Goal: Task Accomplishment & Management: Manage account settings

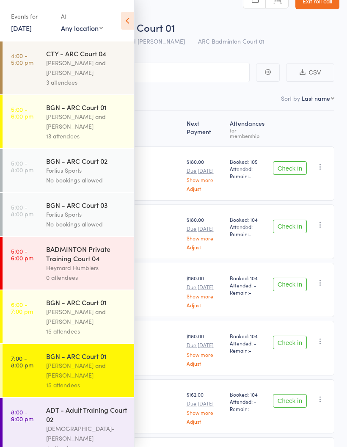
scroll to position [16, 0]
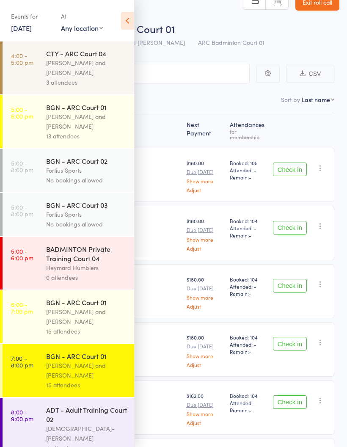
click at [29, 368] on time "7:00 - 8:00 pm" at bounding box center [22, 361] width 22 height 14
click at [120, 32] on div "Events for 15 Aug, 2025 15 Aug, 2025 August 2025 Sun Mon Tue Wed Thu Fri Sat 31…" at bounding box center [67, 21] width 134 height 43
click at [126, 14] on icon at bounding box center [127, 21] width 13 height 18
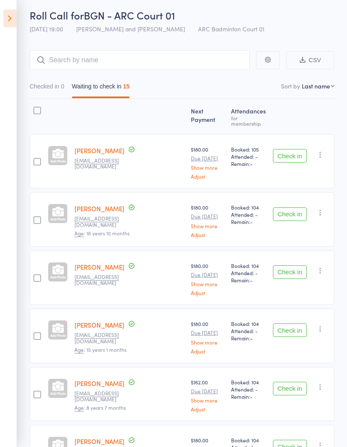
scroll to position [29, 0]
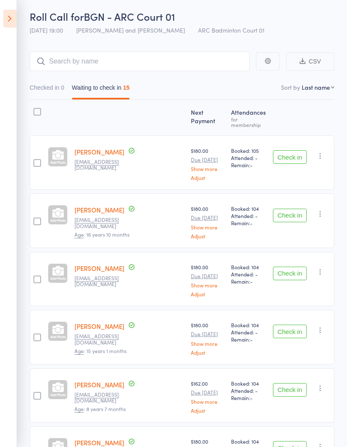
click at [295, 212] on button "Check in" at bounding box center [290, 216] width 34 height 14
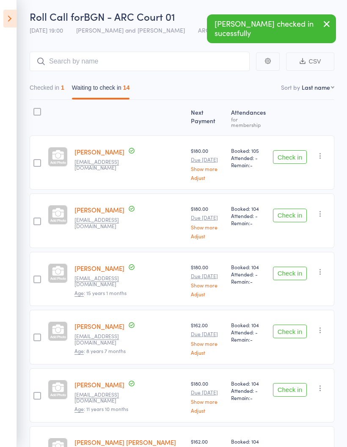
click at [288, 212] on button "Check in" at bounding box center [290, 216] width 34 height 14
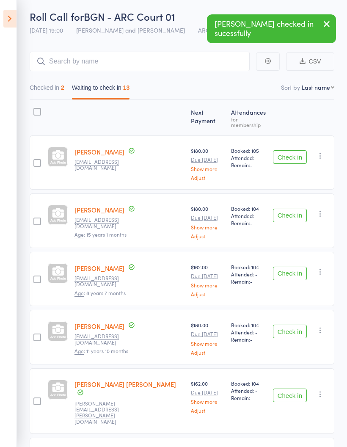
click at [292, 211] on button "Check in" at bounding box center [290, 216] width 34 height 14
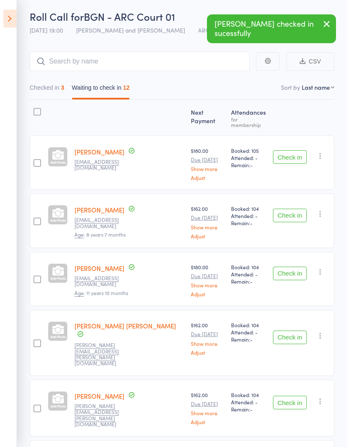
click at [285, 214] on button "Check in" at bounding box center [290, 216] width 34 height 14
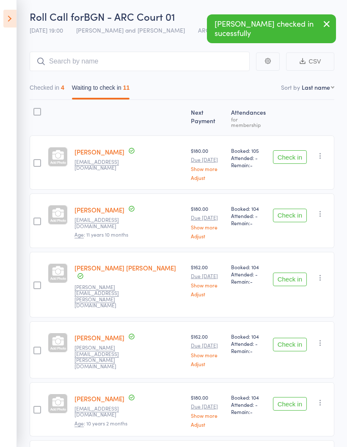
click at [280, 211] on button "Check in" at bounding box center [290, 216] width 34 height 14
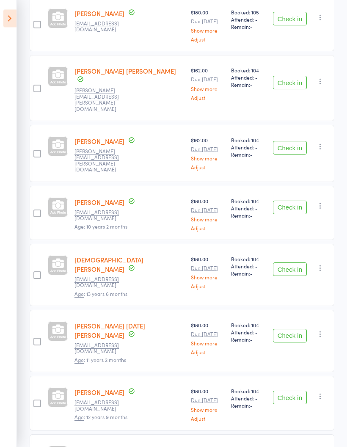
scroll to position [167, 0]
click at [293, 262] on button "Check in" at bounding box center [290, 269] width 34 height 14
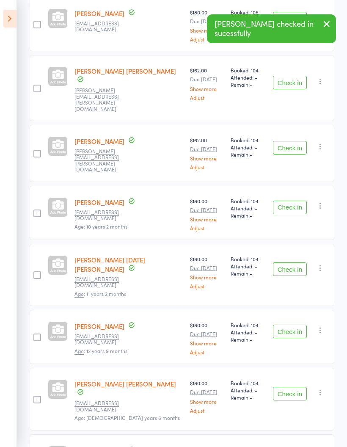
click at [300, 262] on button "Check in" at bounding box center [290, 269] width 34 height 14
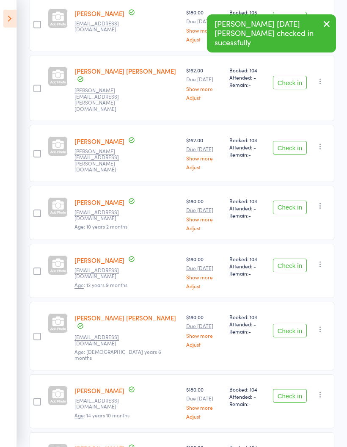
click at [293, 258] on button "Check in" at bounding box center [290, 265] width 34 height 14
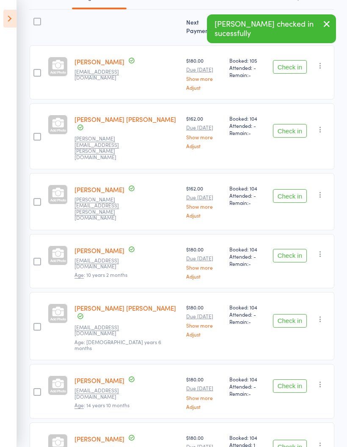
scroll to position [153, 0]
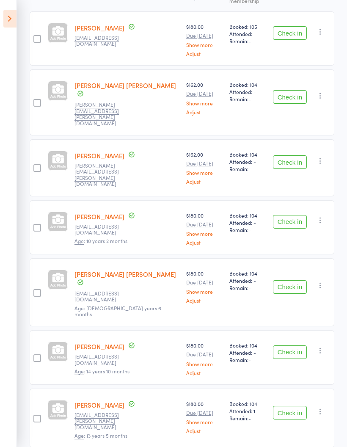
click at [293, 345] on button "Check in" at bounding box center [290, 352] width 34 height 14
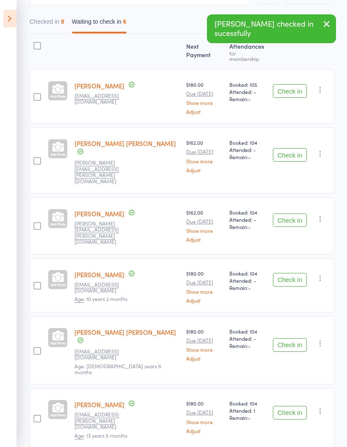
click at [293, 406] on button "Check in" at bounding box center [290, 413] width 34 height 14
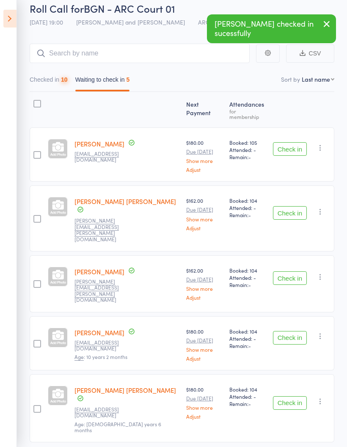
click at [55, 85] on button "Checked in 10" at bounding box center [49, 81] width 38 height 19
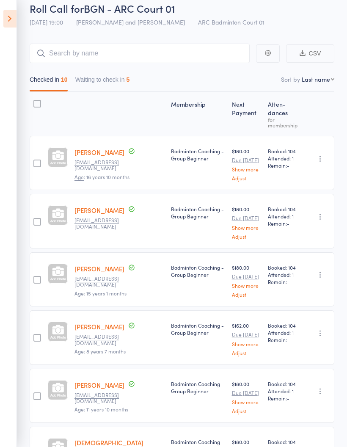
click at [130, 77] on button "Waiting to check in 5" at bounding box center [102, 81] width 55 height 19
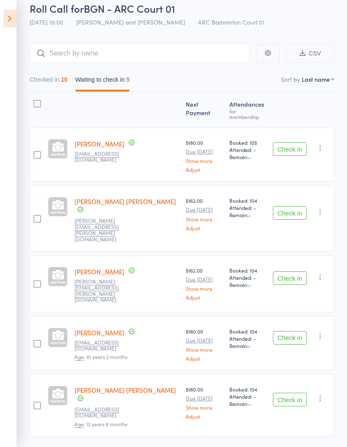
click at [55, 74] on button "Checked in 10" at bounding box center [49, 81] width 38 height 19
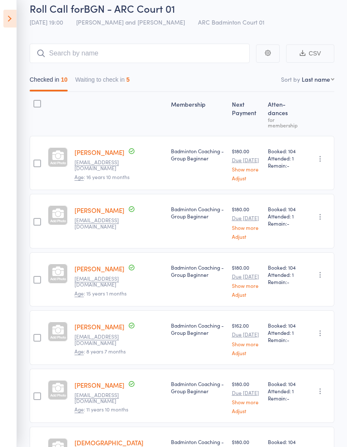
click at [125, 76] on button "Waiting to check in 5" at bounding box center [102, 81] width 55 height 19
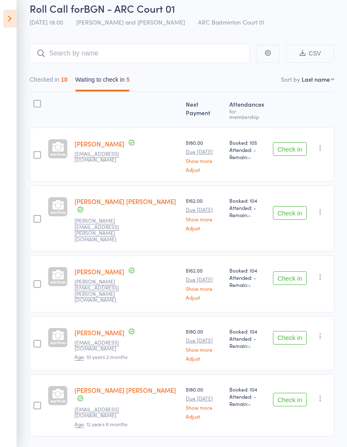
click at [44, 80] on button "Checked in 10" at bounding box center [49, 81] width 38 height 19
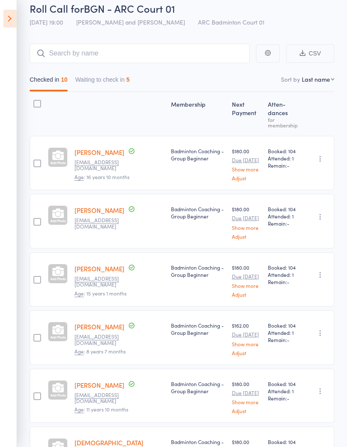
click at [4, 24] on icon at bounding box center [9, 19] width 13 height 18
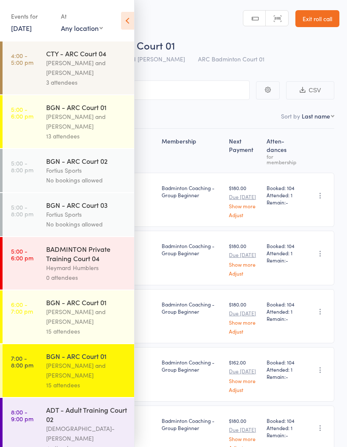
scroll to position [0, 0]
click at [127, 22] on icon at bounding box center [127, 21] width 13 height 18
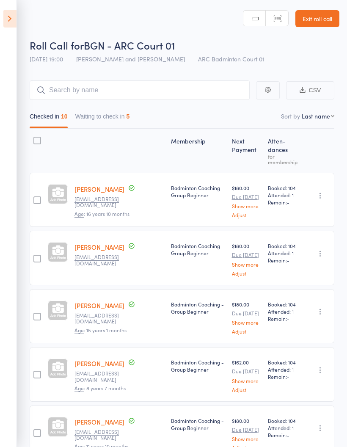
click at [96, 119] on button "Waiting to check in 5" at bounding box center [102, 118] width 55 height 19
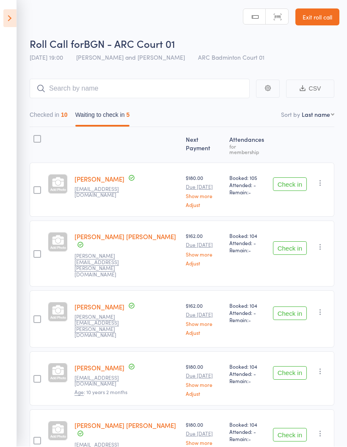
click at [41, 113] on button "Checked in 10" at bounding box center [49, 116] width 38 height 19
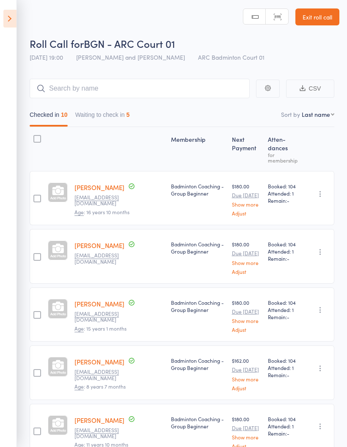
click at [107, 114] on button "Waiting to check in 5" at bounding box center [102, 116] width 55 height 19
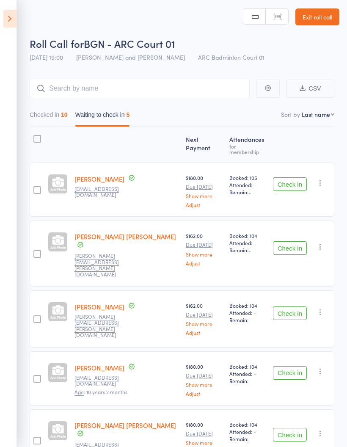
click at [37, 123] on button "Checked in 10" at bounding box center [49, 116] width 38 height 19
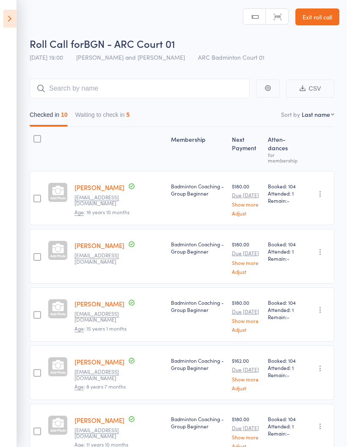
click at [114, 118] on button "Waiting to check in 5" at bounding box center [102, 116] width 55 height 19
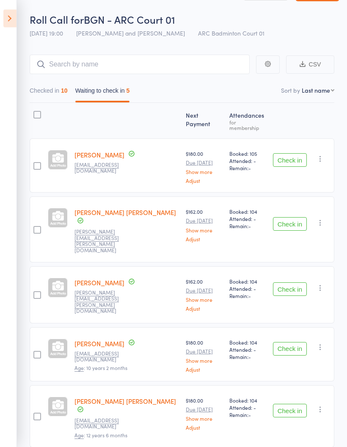
scroll to position [37, 0]
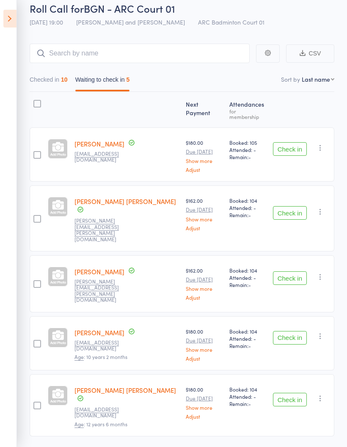
click at [61, 82] on button "Checked in 10" at bounding box center [49, 81] width 38 height 19
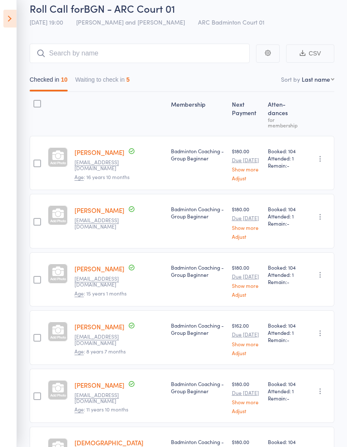
click at [107, 81] on button "Waiting to check in 5" at bounding box center [102, 81] width 55 height 19
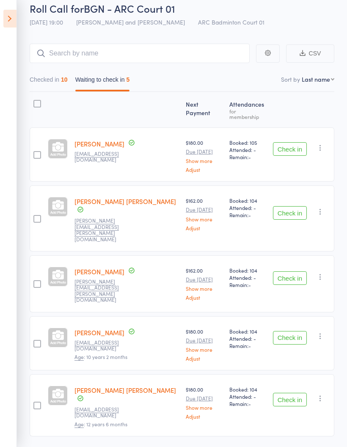
click at [6, 19] on icon at bounding box center [9, 19] width 13 height 18
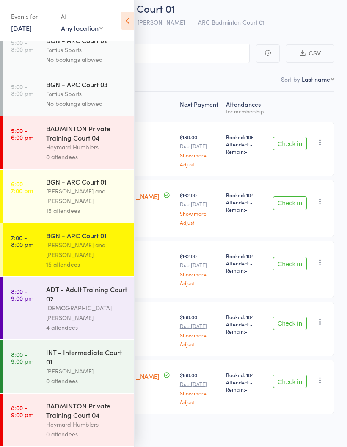
scroll to position [123, 0]
click at [85, 303] on div "ADT - Adult Training Court 02" at bounding box center [86, 293] width 81 height 19
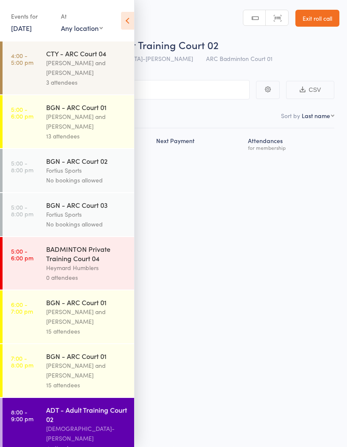
scroll to position [6, 0]
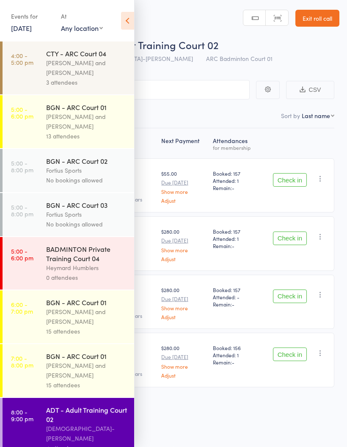
click at [129, 23] on icon at bounding box center [127, 21] width 13 height 18
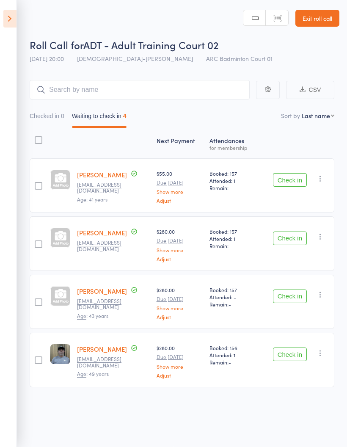
click at [10, 15] on icon at bounding box center [9, 19] width 13 height 18
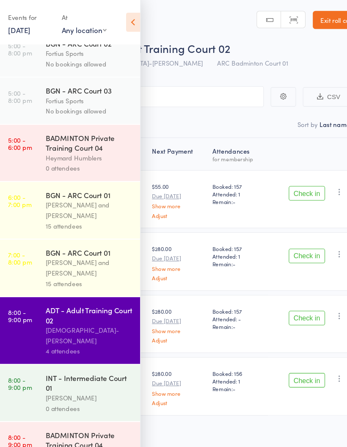
scroll to position [123, 0]
click at [60, 312] on div "Vishnu-Pavan Vydana" at bounding box center [86, 312] width 81 height 19
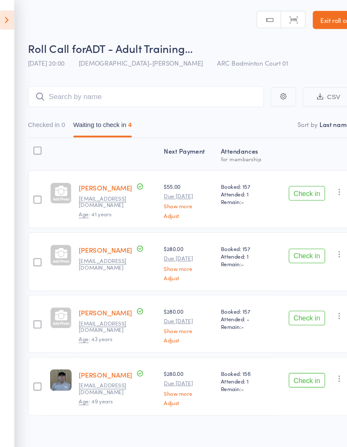
click at [82, 232] on link "Leticia Davordzi" at bounding box center [102, 232] width 50 height 9
click at [58, 114] on button "Checked in 0" at bounding box center [47, 118] width 35 height 19
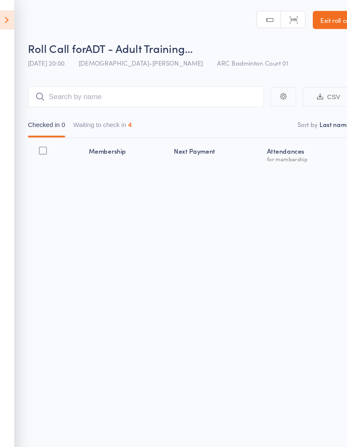
click at [118, 115] on button "Waiting to check in 4" at bounding box center [99, 118] width 55 height 19
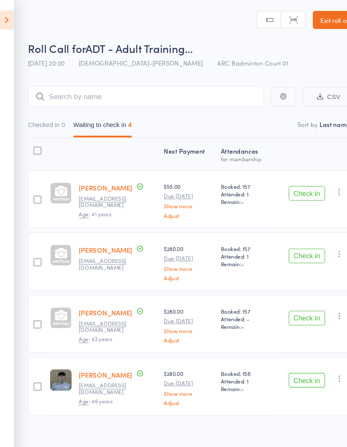
click at [9, 23] on icon at bounding box center [9, 19] width 13 height 18
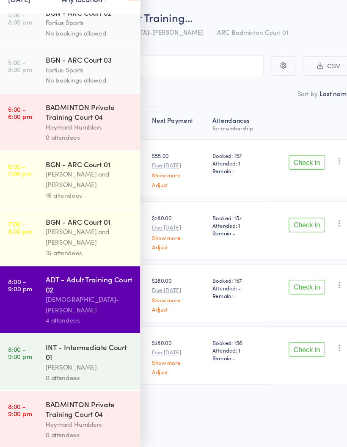
click at [81, 240] on div "Antonio Emanuel and Vinh Nguyen" at bounding box center [86, 249] width 81 height 19
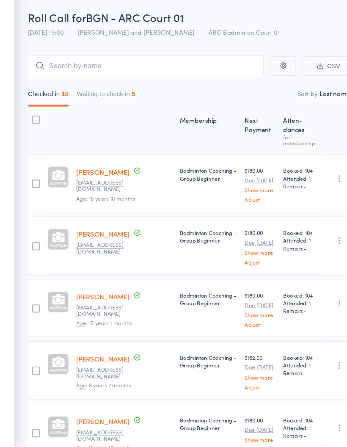
click at [106, 109] on button "Waiting to check in 5" at bounding box center [102, 118] width 55 height 19
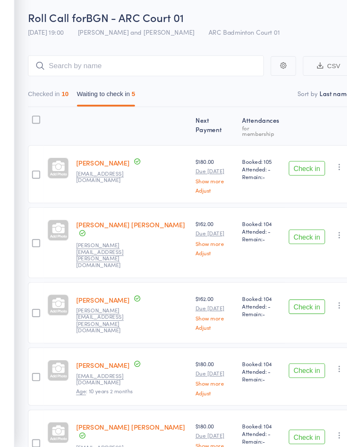
click at [31, 109] on button "Checked in 10" at bounding box center [49, 118] width 38 height 19
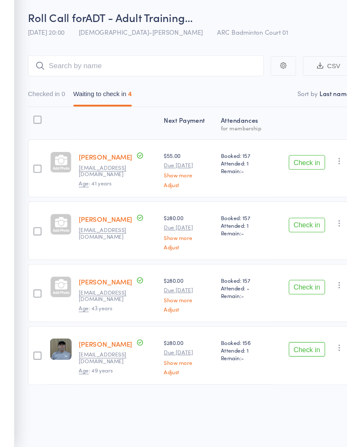
click at [46, 109] on button "Checked in 0" at bounding box center [47, 118] width 35 height 19
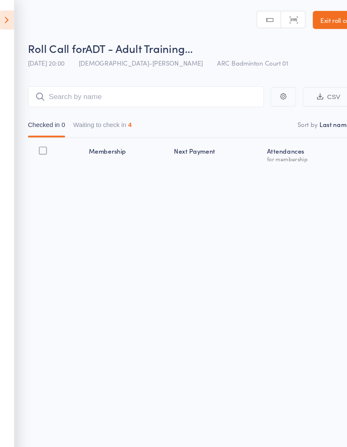
click at [3, 12] on icon at bounding box center [9, 19] width 13 height 18
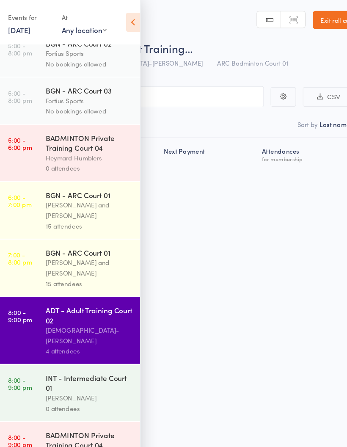
scroll to position [123, 0]
click at [68, 317] on div "Vishnu-Pavan Vydana" at bounding box center [86, 312] width 81 height 19
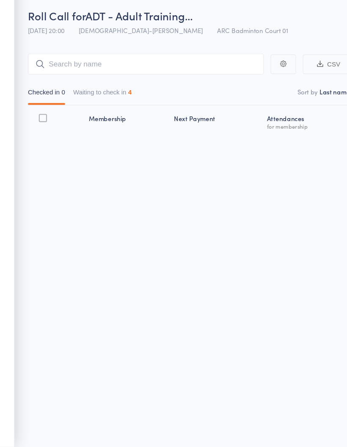
scroll to position [1, 0]
click at [109, 108] on button "Waiting to check in 4" at bounding box center [99, 117] width 55 height 19
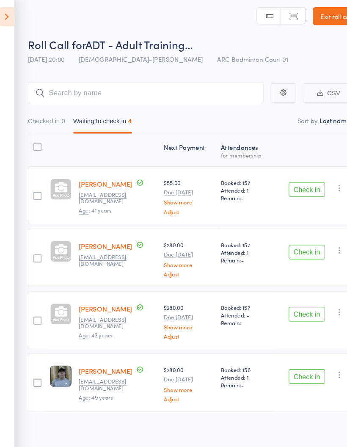
scroll to position [0, 0]
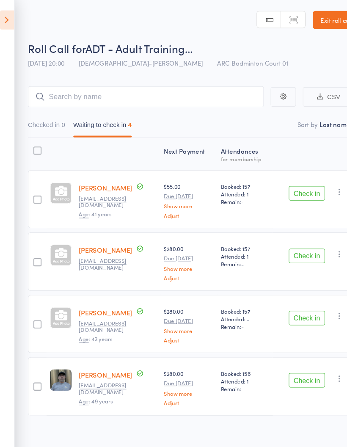
click at [4, 17] on icon at bounding box center [9, 19] width 13 height 18
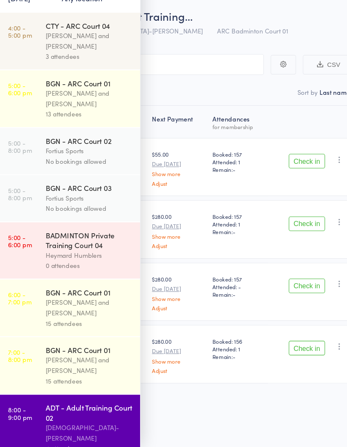
click at [159, 108] on nav "Checked in 0 Waiting to check in 4" at bounding box center [173, 117] width 329 height 19
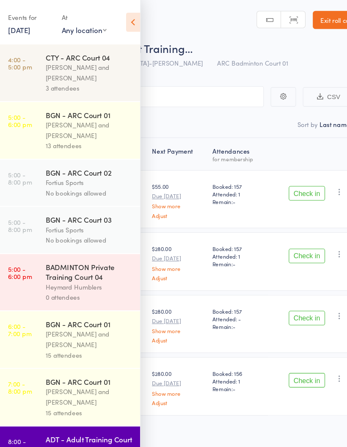
click at [123, 21] on icon at bounding box center [127, 21] width 13 height 18
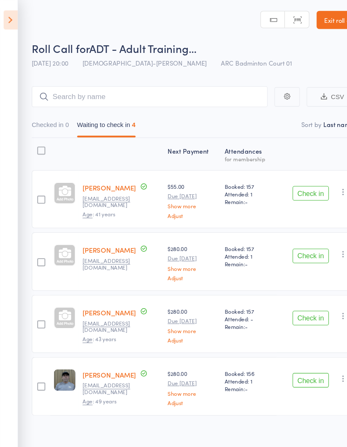
click at [295, 182] on button "Check in" at bounding box center [290, 180] width 34 height 14
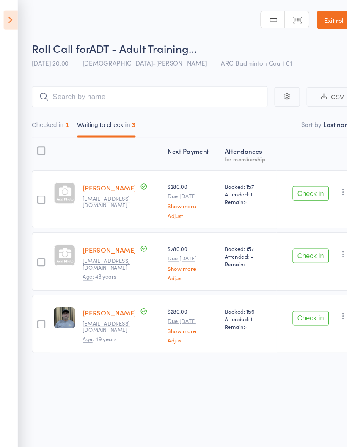
click at [292, 299] on button "Check in" at bounding box center [290, 297] width 34 height 14
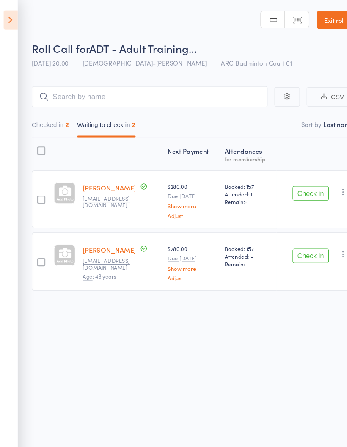
click at [297, 242] on button "Check in" at bounding box center [290, 239] width 34 height 14
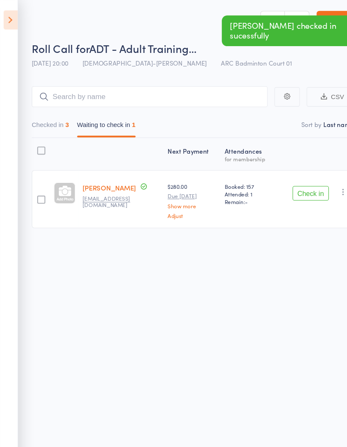
click at [319, 181] on icon "button" at bounding box center [320, 179] width 8 height 8
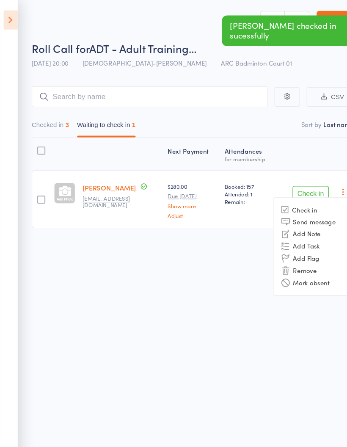
click at [300, 269] on li "Mark absent" at bounding box center [290, 263] width 70 height 11
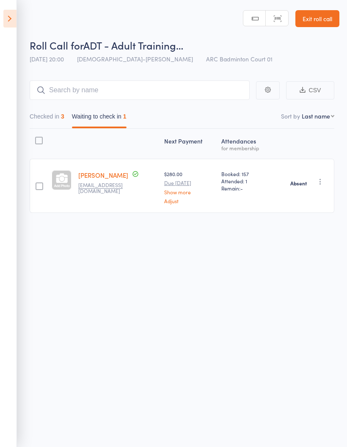
click at [48, 121] on button "Checked in 3" at bounding box center [47, 118] width 35 height 19
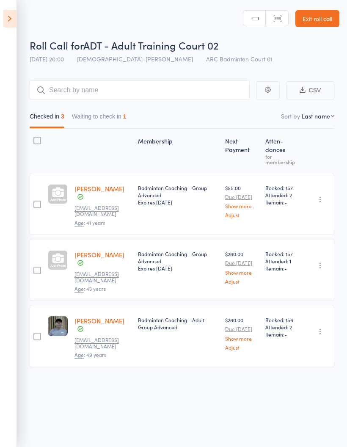
click at [110, 109] on button "Waiting to check in 1" at bounding box center [99, 118] width 55 height 19
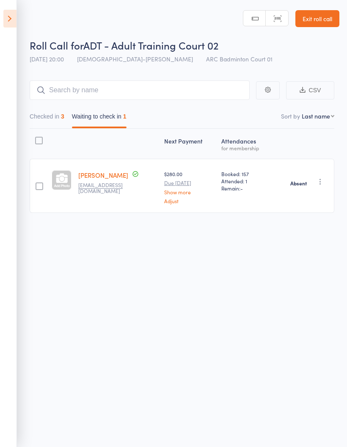
click at [42, 115] on button "Checked in 3" at bounding box center [47, 118] width 35 height 19
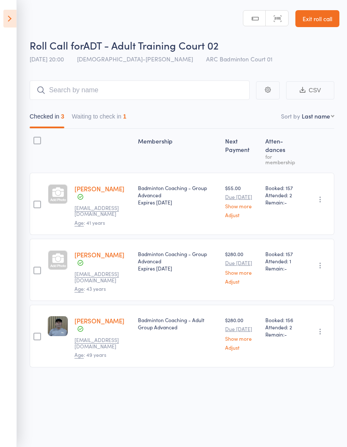
click at [98, 120] on button "Waiting to check in 1" at bounding box center [99, 118] width 55 height 19
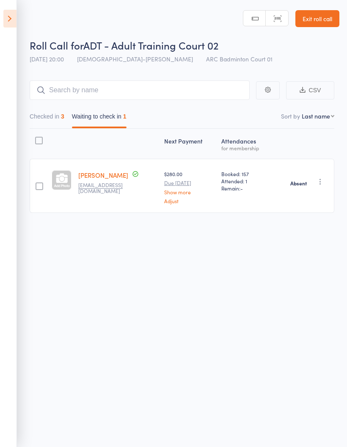
click at [8, 16] on icon at bounding box center [9, 19] width 13 height 18
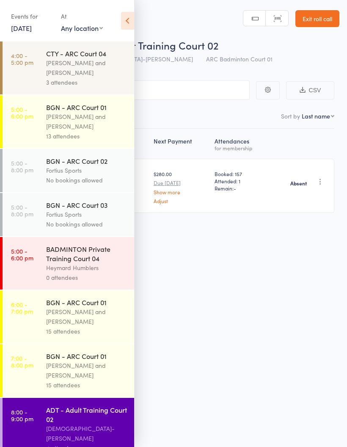
click at [26, 78] on link "4:00 - 5:00 pm CTY - ARC Court 04 Kathiravun Manivannan and Heymard Humblers 3 …" at bounding box center [69, 67] width 132 height 53
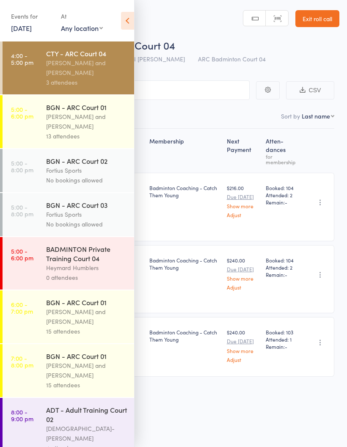
click at [127, 22] on icon at bounding box center [127, 21] width 13 height 18
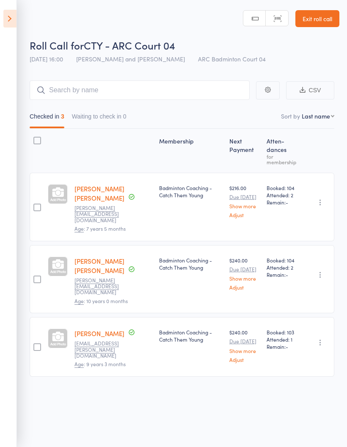
click at [3, 20] on icon at bounding box center [9, 19] width 13 height 18
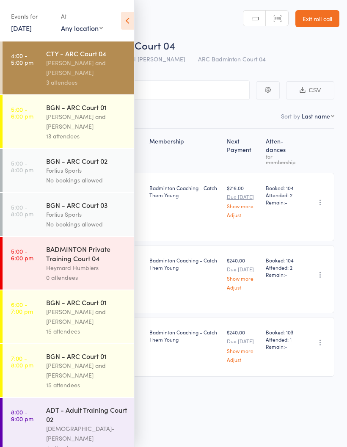
click at [38, 111] on link "5:00 - 6:00 pm BGN - ARC Court 01 Antonio Emanuel and Vinh Nguyen 13 attendees" at bounding box center [69, 121] width 132 height 53
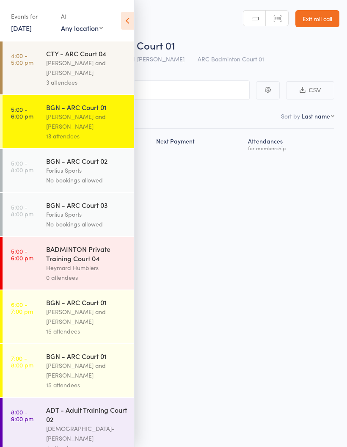
click at [121, 25] on icon at bounding box center [127, 21] width 13 height 18
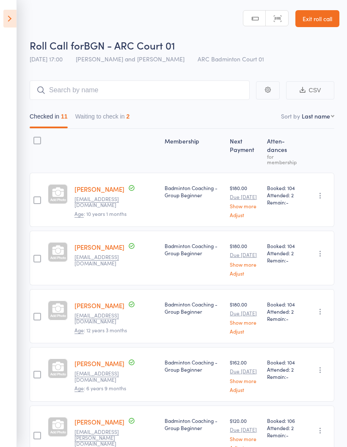
click at [97, 121] on button "Waiting to check in 2" at bounding box center [102, 118] width 55 height 19
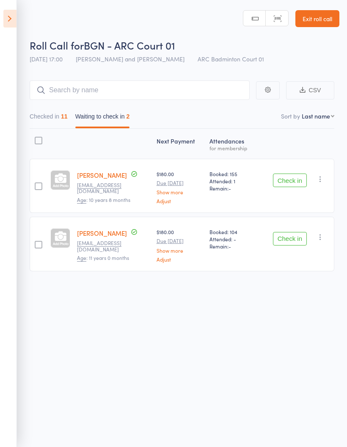
click at [321, 183] on icon "button" at bounding box center [320, 179] width 8 height 8
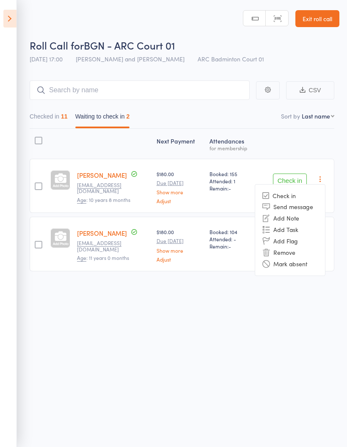
click at [299, 267] on li "Mark absent" at bounding box center [290, 263] width 70 height 11
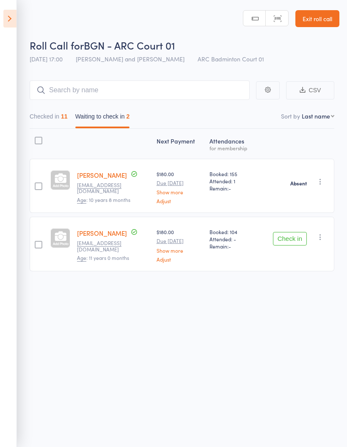
click at [324, 241] on icon "button" at bounding box center [320, 237] width 8 height 8
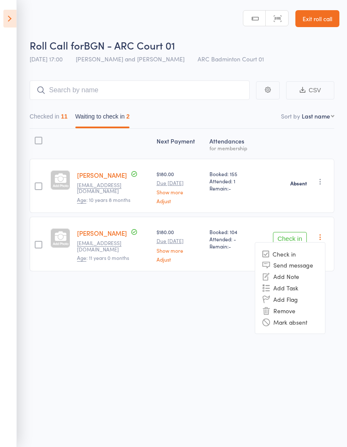
click at [305, 323] on li "Mark absent" at bounding box center [290, 321] width 70 height 11
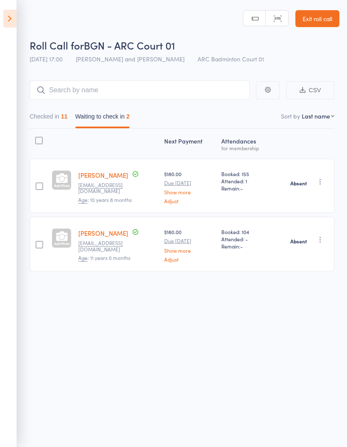
click at [13, 26] on icon at bounding box center [9, 19] width 13 height 18
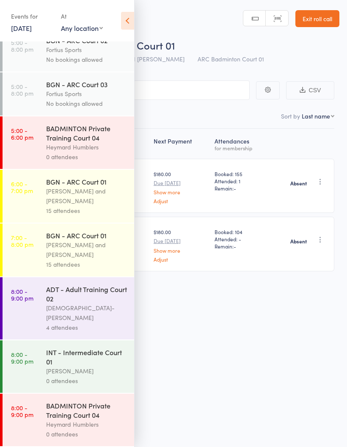
scroll to position [123, 0]
click at [44, 208] on link "6:00 - 7:00 pm BGN - ARC Court 01 Antonio Emanuel and Vinh Nguyen 15 attendees" at bounding box center [69, 196] width 132 height 53
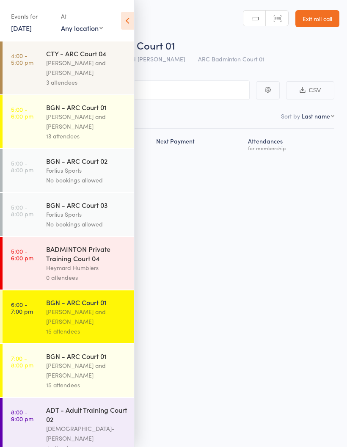
click at [125, 16] on icon at bounding box center [127, 21] width 13 height 18
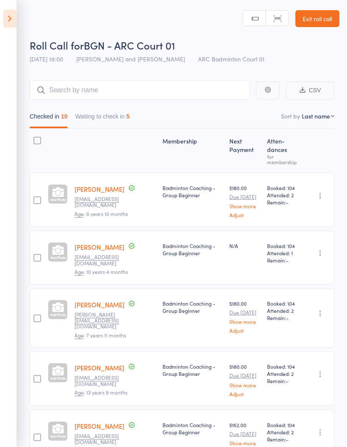
click at [94, 122] on button "Waiting to check in 5" at bounding box center [102, 118] width 55 height 19
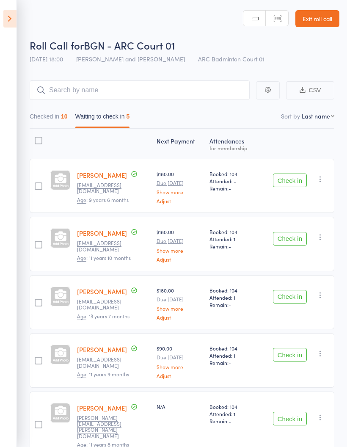
click at [318, 184] on button "button" at bounding box center [320, 179] width 10 height 10
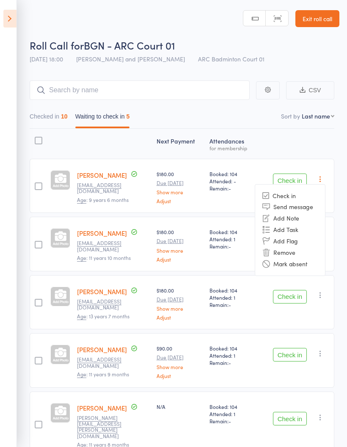
click at [308, 268] on li "Mark absent" at bounding box center [290, 263] width 70 height 11
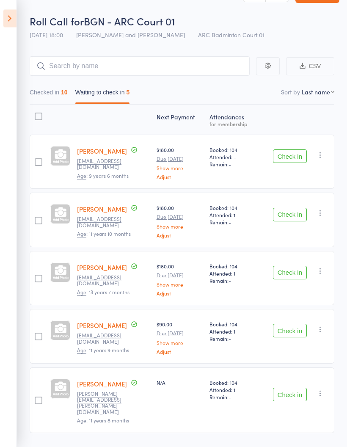
scroll to position [30, 0]
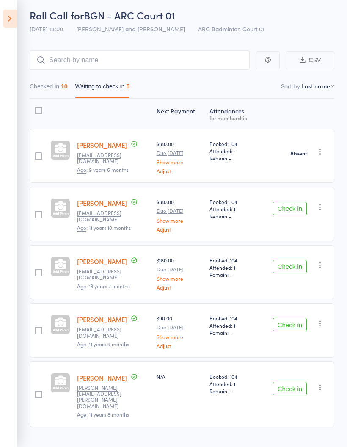
click at [316, 215] on div "Check in Check in Send message Add Note Add Task Add Flag Remove Mark absent" at bounding box center [296, 214] width 76 height 54
click at [316, 211] on button "button" at bounding box center [320, 207] width 10 height 10
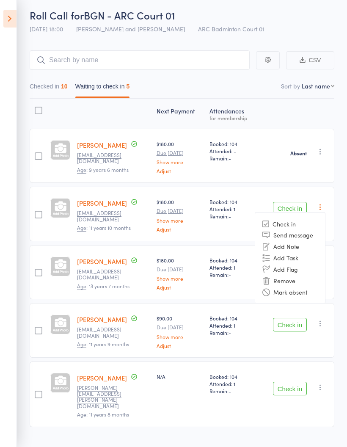
click at [305, 294] on li "Mark absent" at bounding box center [290, 291] width 70 height 11
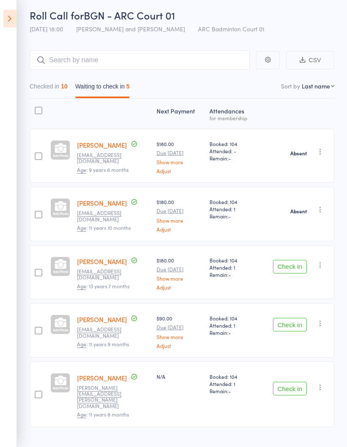
click at [318, 268] on icon "button" at bounding box center [320, 265] width 8 height 8
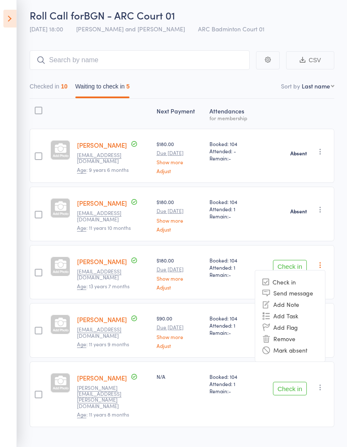
click at [304, 349] on li "Mark absent" at bounding box center [290, 349] width 70 height 11
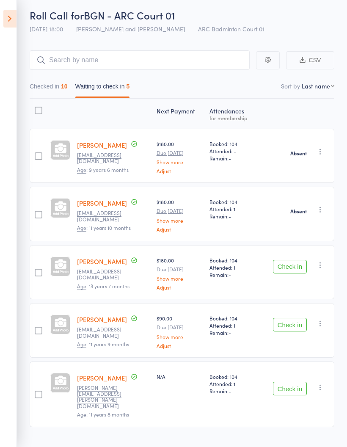
click at [318, 325] on icon "button" at bounding box center [320, 323] width 8 height 8
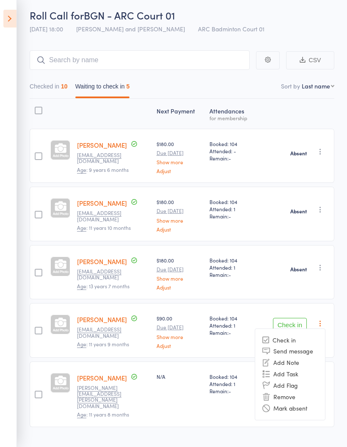
click at [293, 413] on li "Mark absent" at bounding box center [290, 407] width 70 height 11
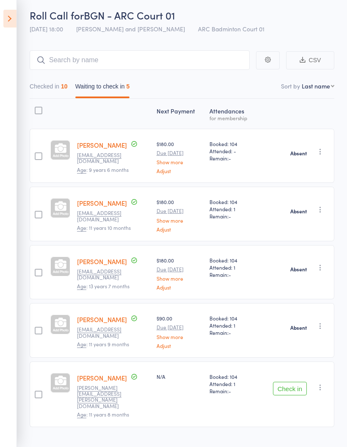
click at [321, 383] on icon "button" at bounding box center [320, 387] width 8 height 8
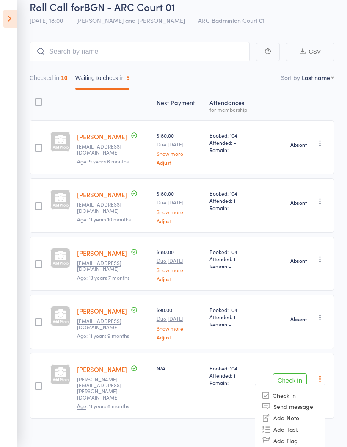
scroll to position [59, 0]
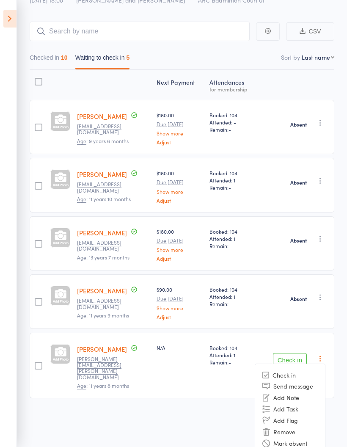
click at [296, 438] on li "Mark absent" at bounding box center [290, 442] width 70 height 11
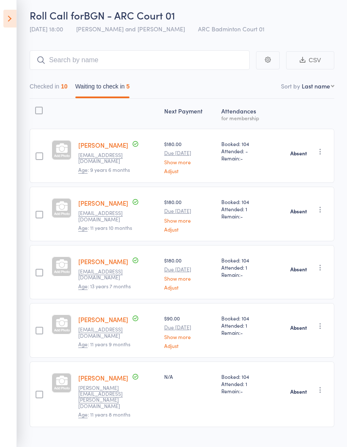
scroll to position [0, 0]
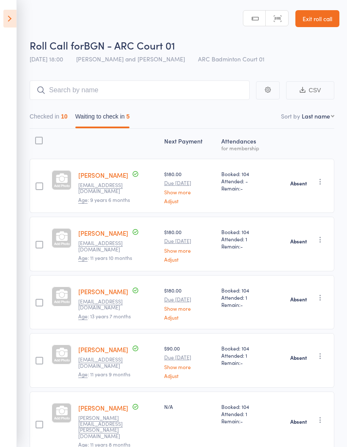
click at [37, 107] on div "Checked in 10 Waiting to check in 5" at bounding box center [182, 114] width 305 height 29
click at [38, 120] on button "Checked in 10" at bounding box center [49, 118] width 38 height 19
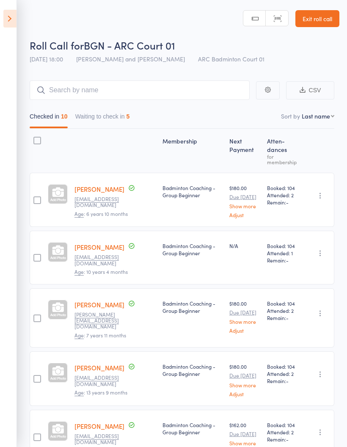
click at [11, 22] on icon at bounding box center [9, 19] width 13 height 18
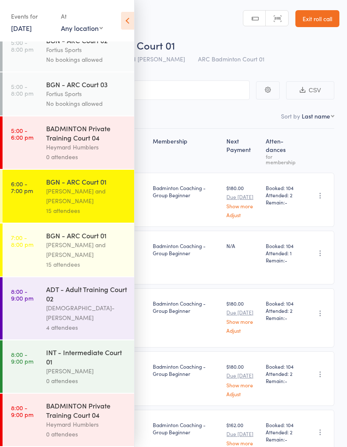
scroll to position [123, 0]
click at [46, 191] on link "6:00 - 7:00 pm BGN - ARC Court 01 Antonio Emanuel and Vinh Nguyen 15 attendees" at bounding box center [69, 196] width 132 height 53
click at [48, 192] on div "Antonio Emanuel and Vinh Nguyen" at bounding box center [86, 195] width 81 height 19
click at [126, 14] on icon at bounding box center [127, 21] width 13 height 18
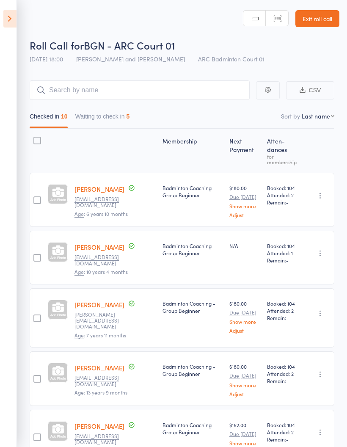
click at [102, 118] on button "Waiting to check in 5" at bounding box center [102, 118] width 55 height 19
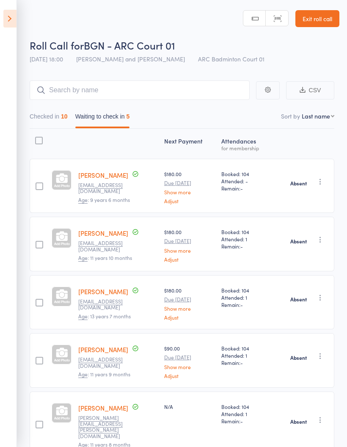
scroll to position [30, 0]
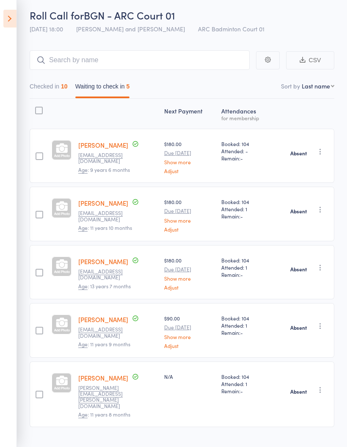
click at [13, 13] on icon at bounding box center [9, 19] width 13 height 18
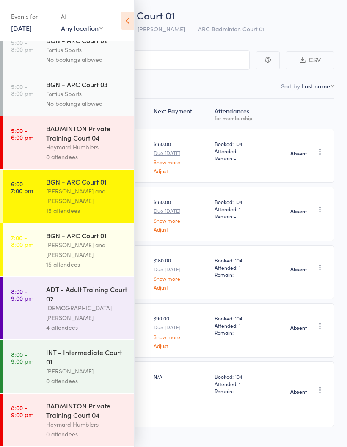
click at [62, 201] on div "Antonio Emanuel and Vinh Nguyen" at bounding box center [86, 195] width 81 height 19
click at [56, 191] on div "Antonio Emanuel and Vinh Nguyen" at bounding box center [86, 195] width 81 height 19
click at [63, 239] on div "BGN - ARC Court 01" at bounding box center [86, 235] width 81 height 9
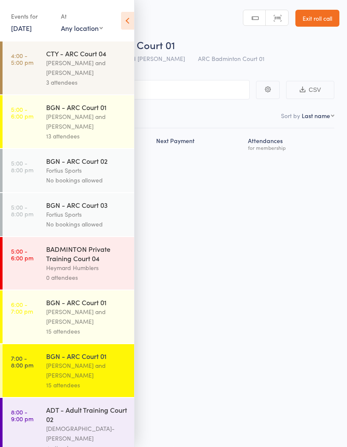
scroll to position [6, 0]
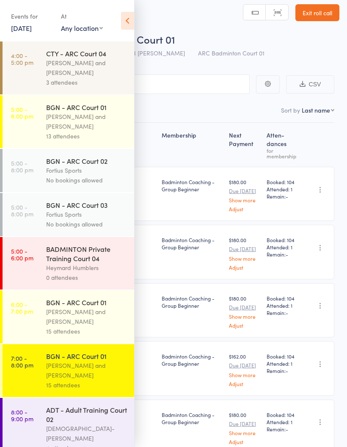
click at [125, 23] on icon at bounding box center [127, 21] width 13 height 18
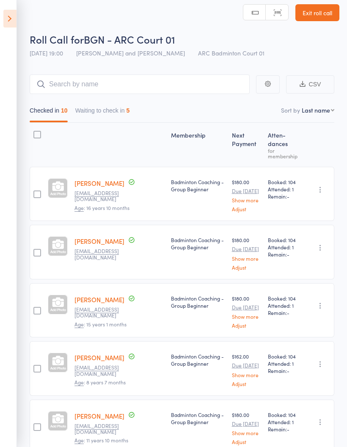
click at [95, 105] on button "Waiting to check in 5" at bounding box center [102, 112] width 55 height 19
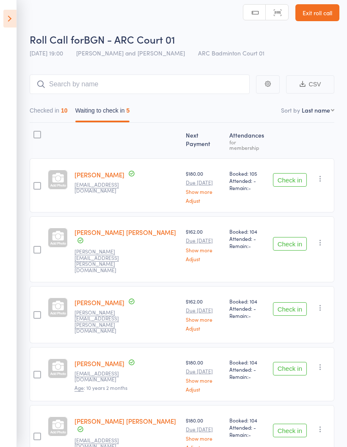
click at [323, 176] on icon "button" at bounding box center [320, 178] width 8 height 8
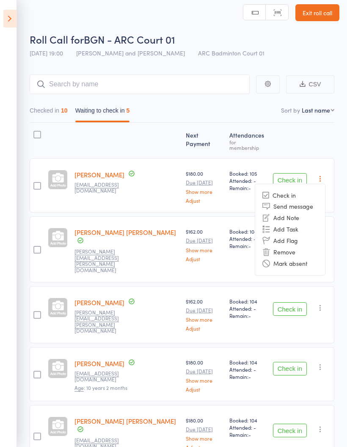
click at [307, 262] on li "Mark absent" at bounding box center [290, 263] width 70 height 11
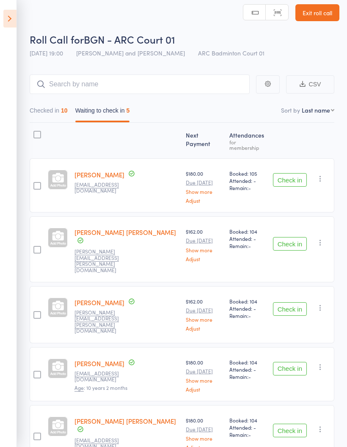
click at [323, 238] on icon "button" at bounding box center [320, 242] width 8 height 8
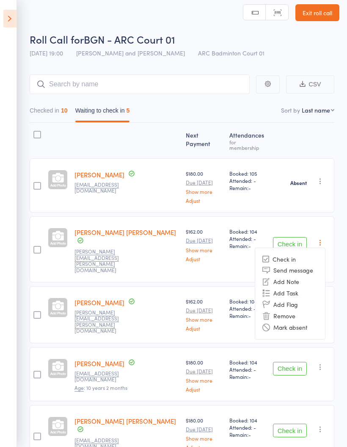
click at [299, 321] on li "Mark absent" at bounding box center [290, 326] width 70 height 11
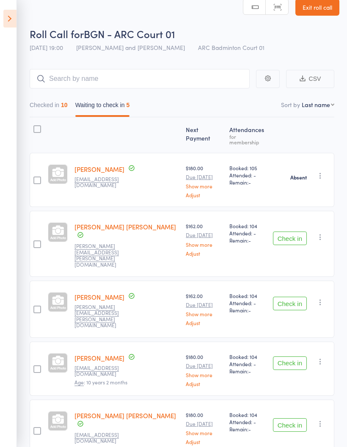
scroll to position [37, 0]
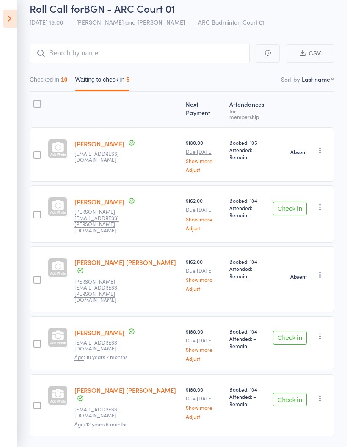
click at [324, 203] on icon "button" at bounding box center [320, 207] width 8 height 8
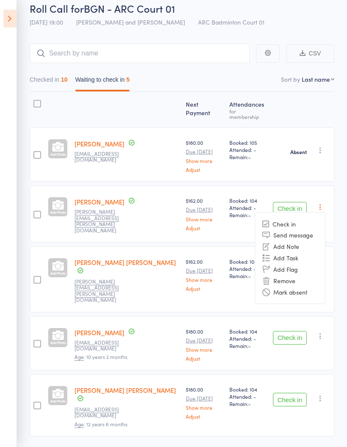
click at [307, 287] on li "Mark absent" at bounding box center [290, 291] width 70 height 11
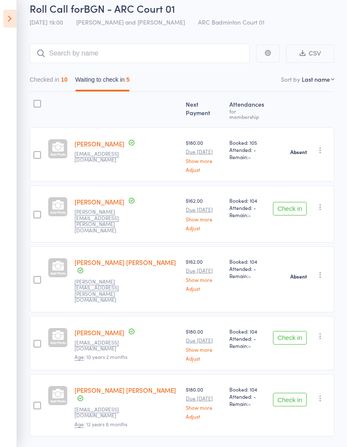
click at [323, 332] on icon "button" at bounding box center [320, 336] width 8 height 8
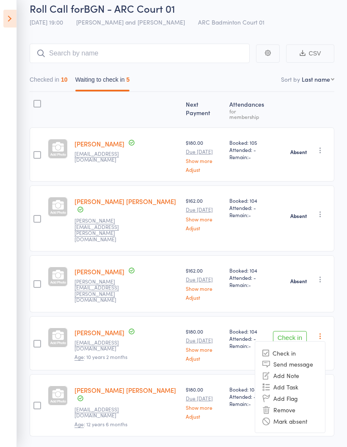
click at [300, 415] on li "Mark absent" at bounding box center [290, 420] width 70 height 11
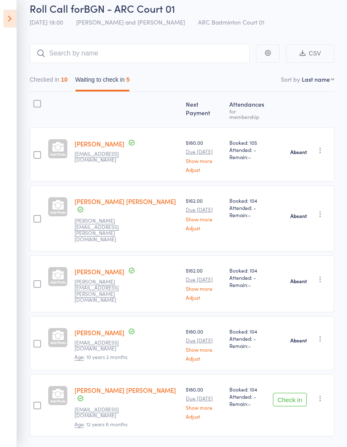
click at [318, 394] on icon "button" at bounding box center [320, 398] width 8 height 8
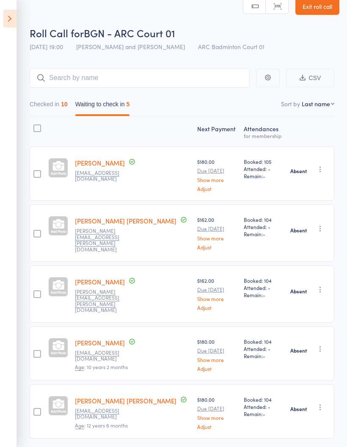
scroll to position [0, 0]
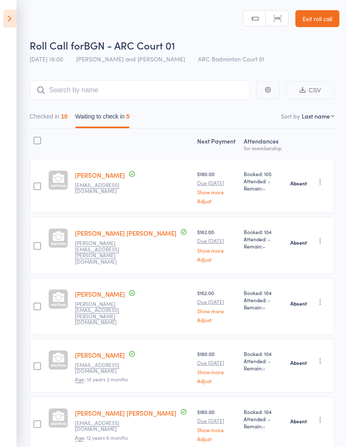
click at [36, 114] on button "Checked in 10" at bounding box center [49, 118] width 38 height 19
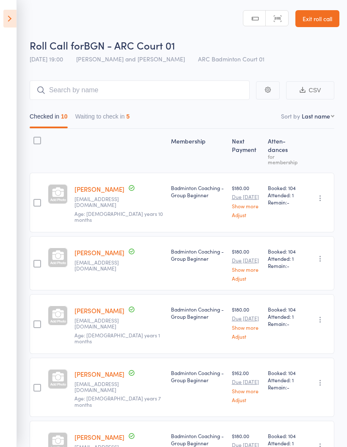
click at [100, 110] on button "Waiting to check in 5" at bounding box center [102, 118] width 55 height 19
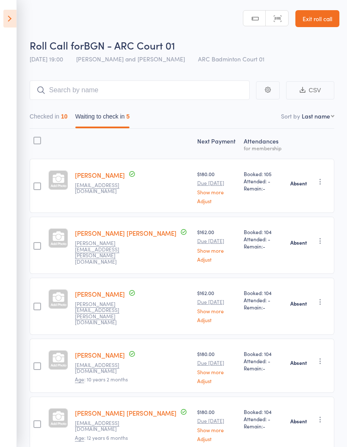
click at [36, 113] on button "Checked in 10" at bounding box center [49, 118] width 38 height 19
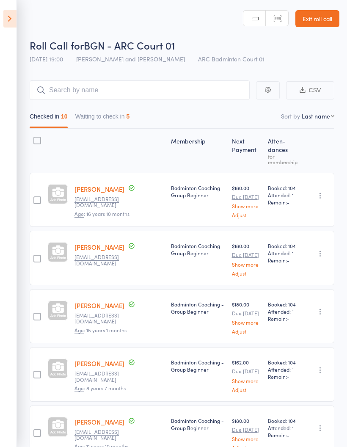
click at [11, 17] on icon at bounding box center [9, 19] width 13 height 18
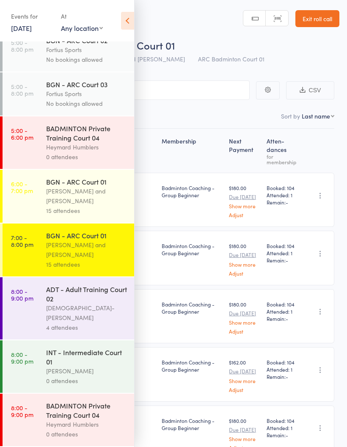
scroll to position [123, 0]
click at [71, 269] on div "15 attendees" at bounding box center [86, 264] width 81 height 10
click at [67, 251] on div "Antonio Emanuel and Vinh Nguyen" at bounding box center [86, 249] width 81 height 19
click at [125, 18] on icon at bounding box center [127, 21] width 13 height 18
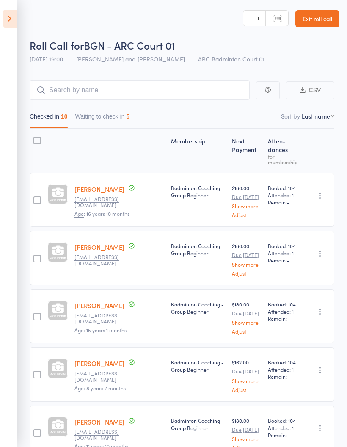
click at [99, 116] on button "Waiting to check in 5" at bounding box center [102, 118] width 55 height 19
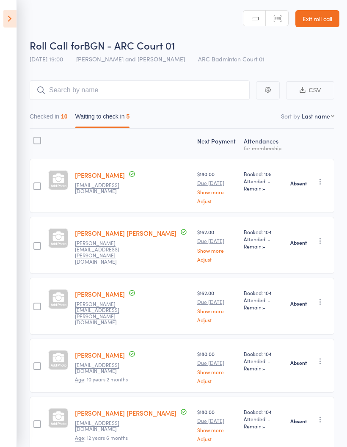
click at [44, 114] on button "Checked in 10" at bounding box center [49, 118] width 38 height 19
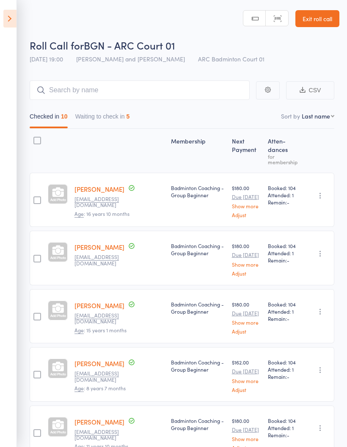
click at [10, 22] on icon at bounding box center [9, 19] width 13 height 18
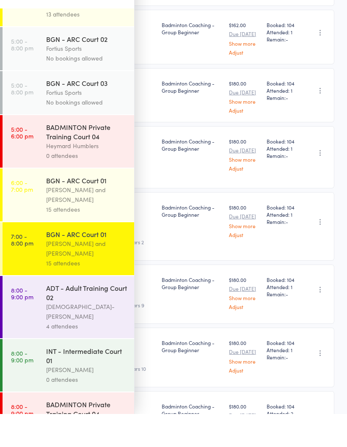
scroll to position [337, 0]
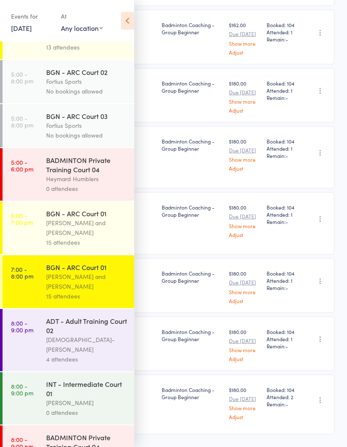
click at [76, 384] on div "INT - Intermediate Court 01" at bounding box center [86, 388] width 81 height 19
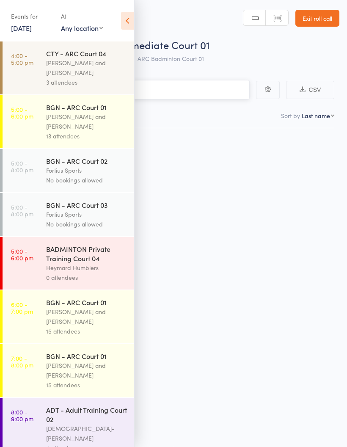
scroll to position [6, 0]
click at [122, 24] on icon at bounding box center [127, 21] width 13 height 18
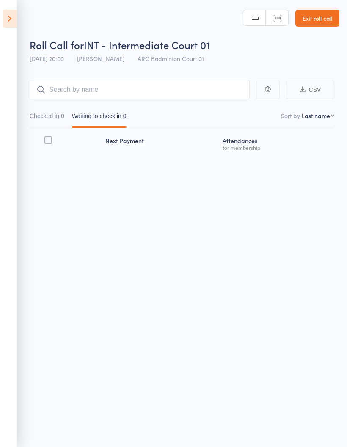
click at [11, 14] on icon at bounding box center [9, 19] width 13 height 18
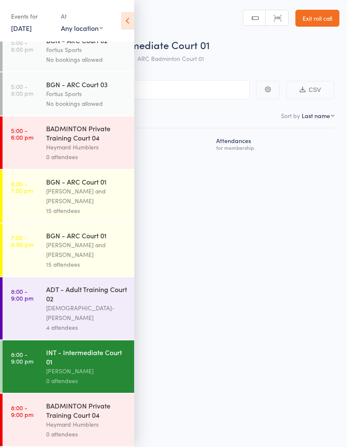
scroll to position [123, 0]
click at [58, 303] on div "ADT - Adult Training Court 02" at bounding box center [86, 293] width 81 height 19
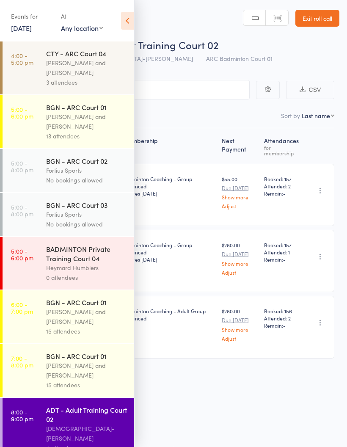
click at [128, 18] on icon at bounding box center [127, 21] width 13 height 18
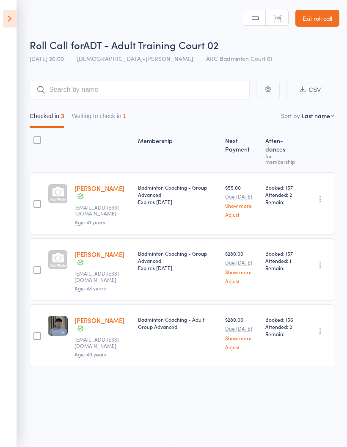
click at [95, 108] on button "Waiting to check in 1" at bounding box center [99, 117] width 55 height 19
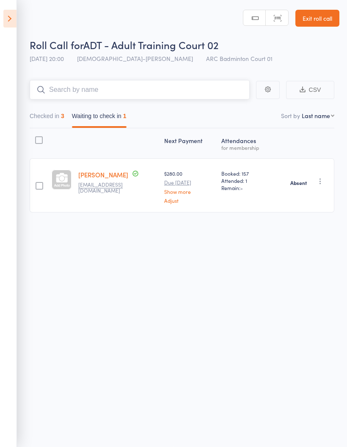
click at [35, 84] on input "search" at bounding box center [140, 89] width 220 height 19
click at [37, 109] on button "Checked in 3" at bounding box center [47, 117] width 35 height 19
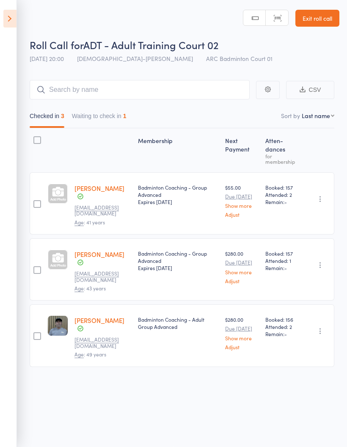
click at [5, 16] on icon at bounding box center [9, 19] width 13 height 18
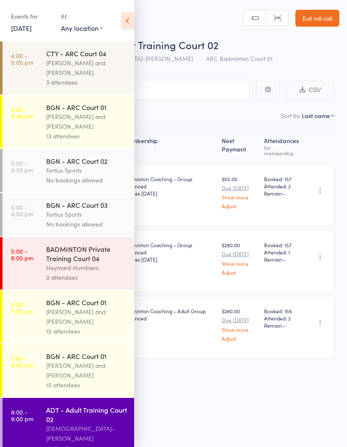
click at [221, 388] on div "Roll Call for ADT - Adult Training Court 02 15 Aug 20:00 Vishnu-Pavan Vydana AR…" at bounding box center [173, 223] width 347 height 447
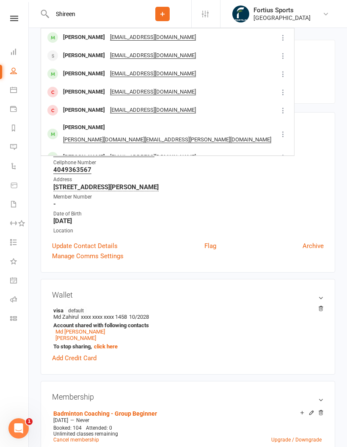
type input "Shireen"
click at [91, 37] on div "[PERSON_NAME]" at bounding box center [83, 37] width 47 height 12
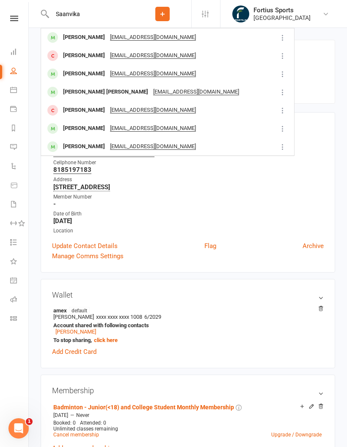
type input "Saanvika"
click at [108, 93] on div "Saanvika Shankara Bhaktula" at bounding box center [105, 92] width 90 height 12
